Goal: Task Accomplishment & Management: Use online tool/utility

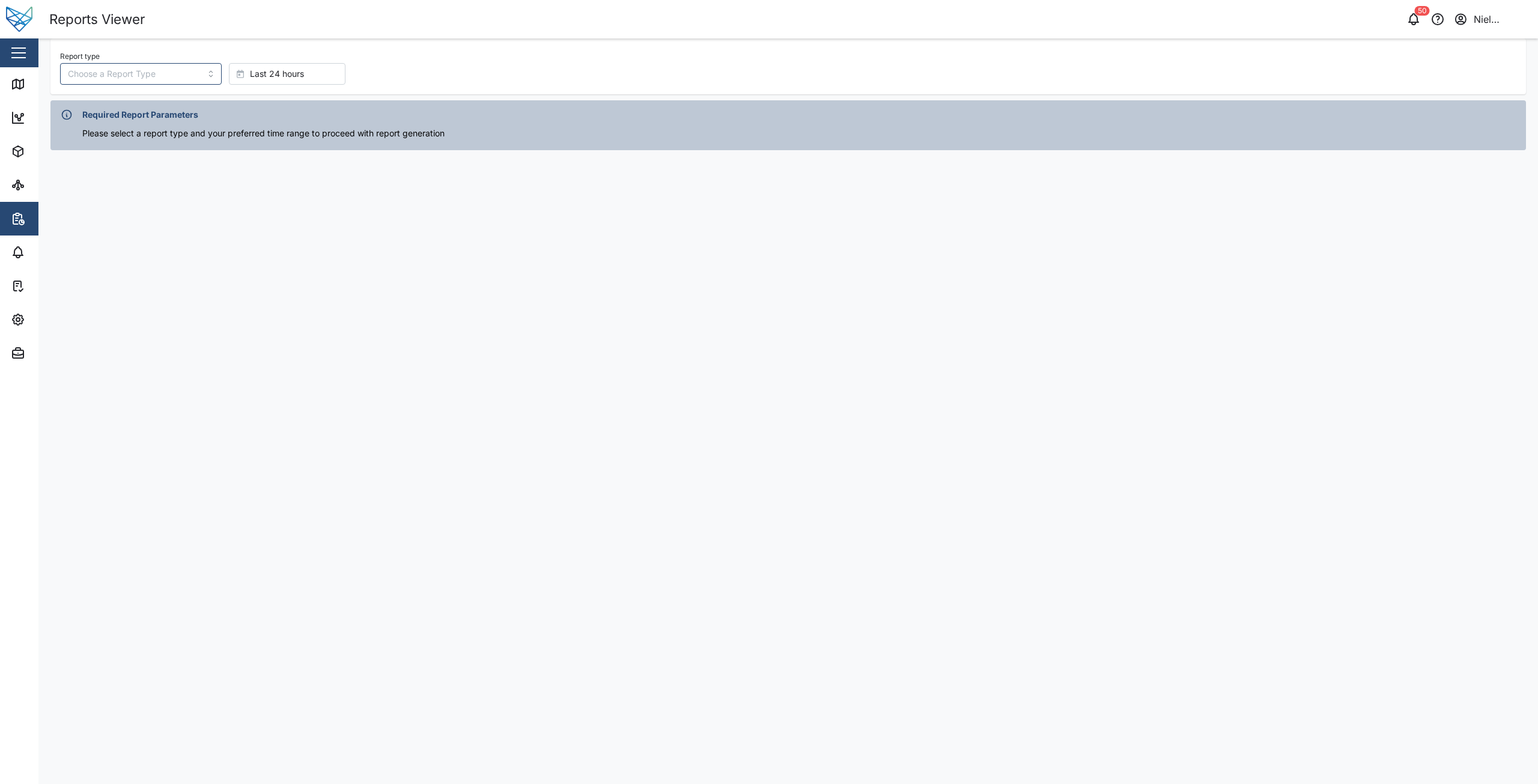
click at [162, 57] on div "Report type" at bounding box center [141, 66] width 162 height 36
click at [149, 76] on input "Report type" at bounding box center [141, 74] width 162 height 22
type input "Power Consumption Report"
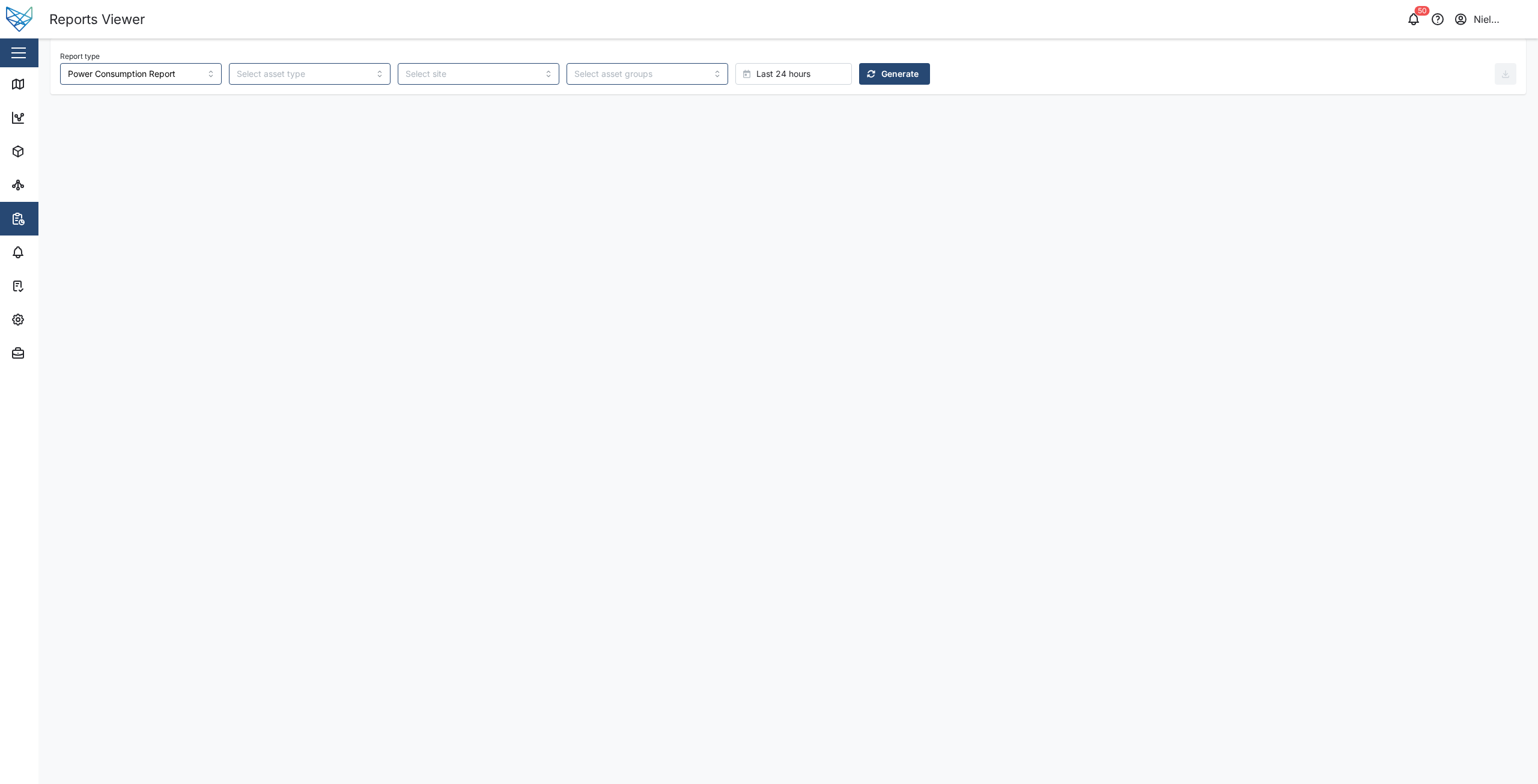
click at [756, 79] on span "Last 24 hours" at bounding box center [783, 74] width 54 height 20
click at [700, 223] on span "Last 7 days" at bounding box center [711, 223] width 47 height 22
click at [882, 70] on span "Generate" at bounding box center [900, 74] width 37 height 20
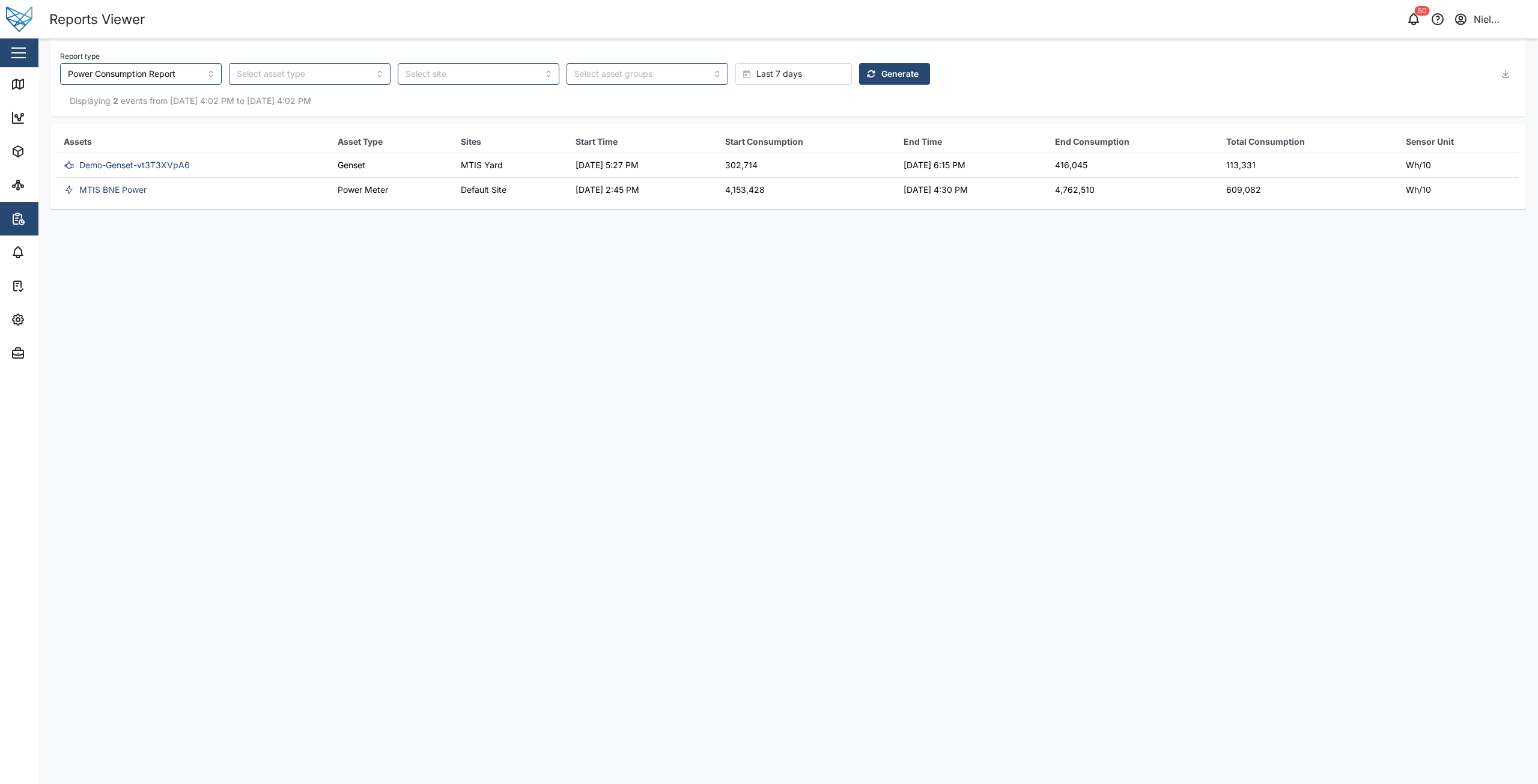
drag, startPoint x: 480, startPoint y: 438, endPoint x: 457, endPoint y: 411, distance: 35.5
click at [480, 438] on main "Report type Power Consumption Report Last 7 days Generate Displaying 2 events f…" at bounding box center [788, 411] width 1499 height 746
click at [174, 326] on main "Report type Power Consumption Report Last 7 days Generate Displaying 2 events f…" at bounding box center [788, 411] width 1499 height 746
click at [223, 283] on main "Report type Power Consumption Report Last 7 days Generate Displaying 2 events f…" at bounding box center [788, 411] width 1499 height 746
click at [214, 299] on main "Report type Power Consumption Report Last 7 days Generate Displaying 2 events f…" at bounding box center [788, 411] width 1499 height 746
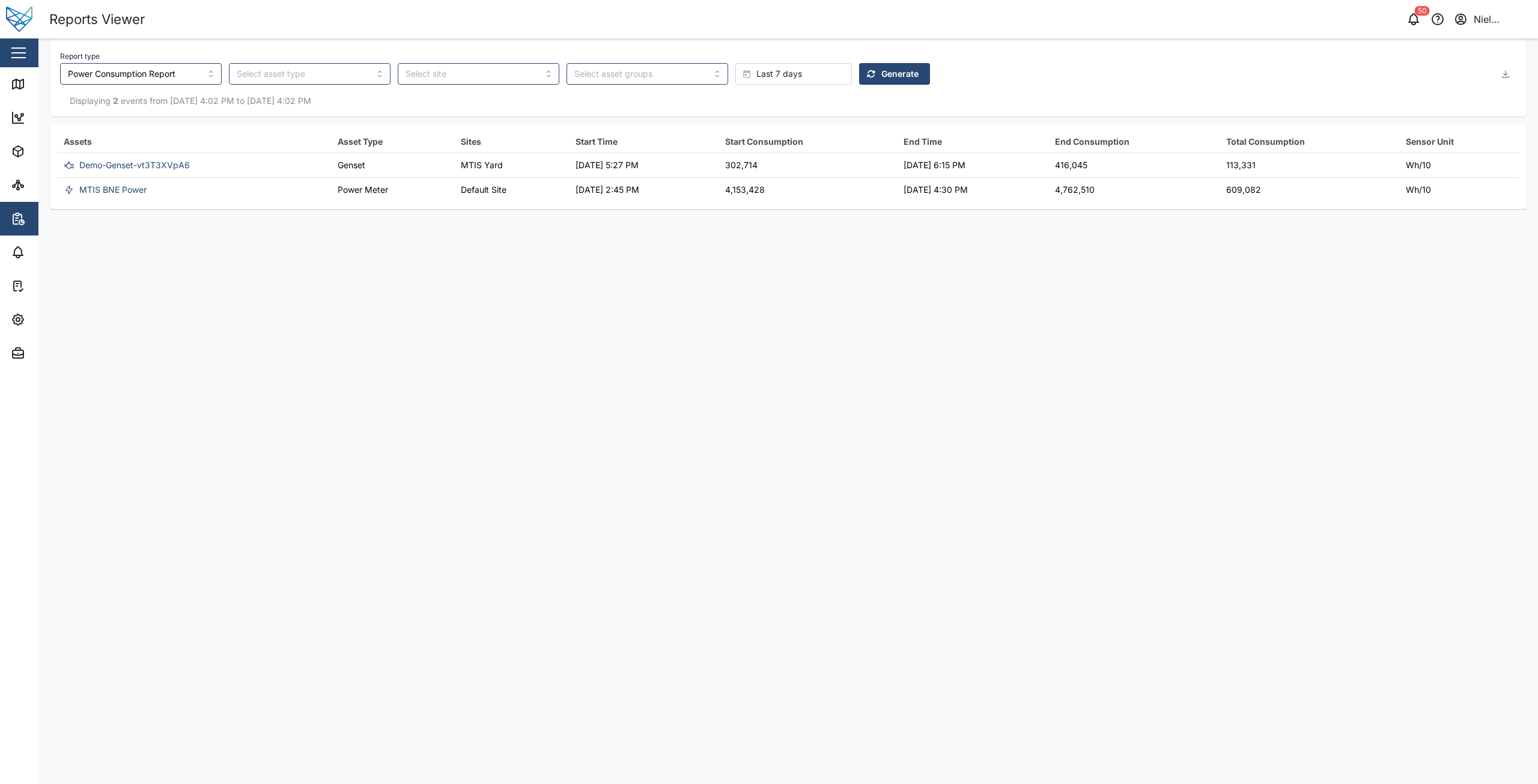
click at [218, 272] on main "Report type Power Consumption Report Last 7 days Generate Displaying 2 events f…" at bounding box center [788, 411] width 1499 height 746
